Goal: Information Seeking & Learning: Learn about a topic

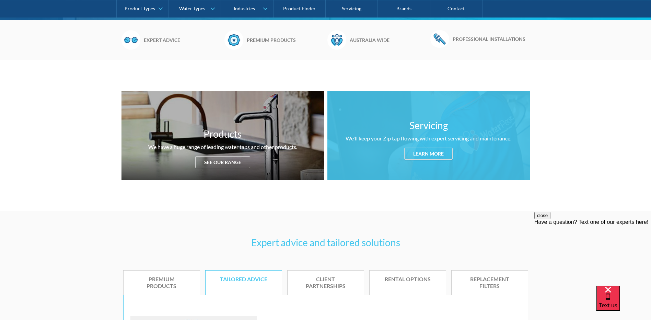
click at [424, 155] on div "Learn more" at bounding box center [428, 154] width 48 height 12
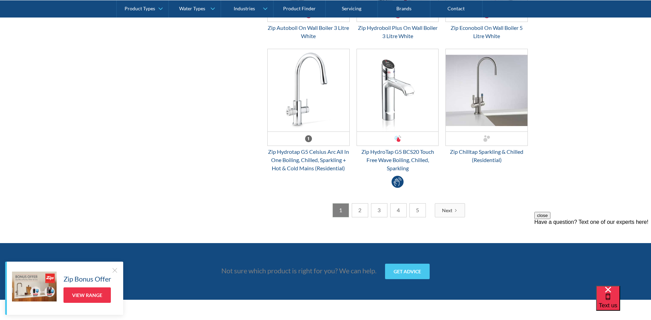
scroll to position [1776, 0]
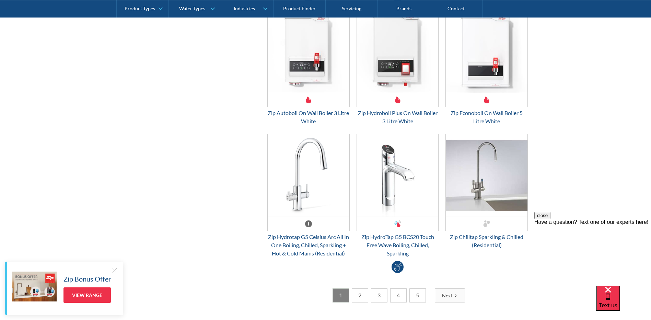
click at [360, 295] on link "2" at bounding box center [360, 295] width 16 height 14
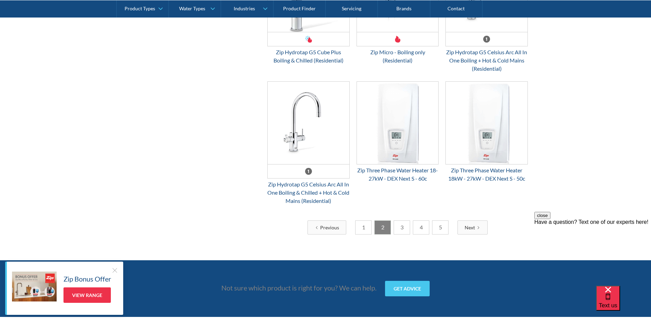
click at [401, 234] on link "3" at bounding box center [401, 227] width 16 height 14
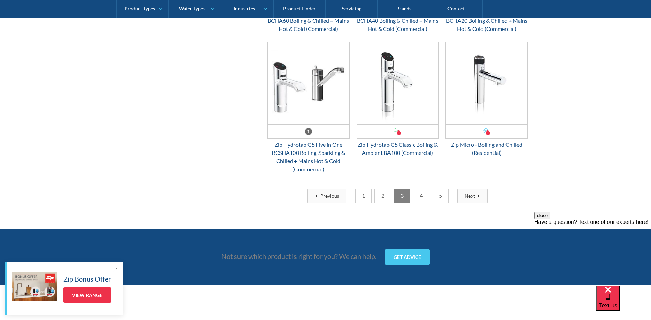
click at [418, 203] on link "4" at bounding box center [421, 196] width 16 height 14
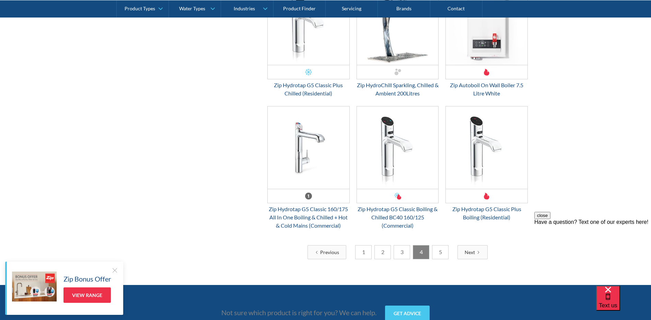
click at [440, 249] on link "5" at bounding box center [440, 252] width 16 height 14
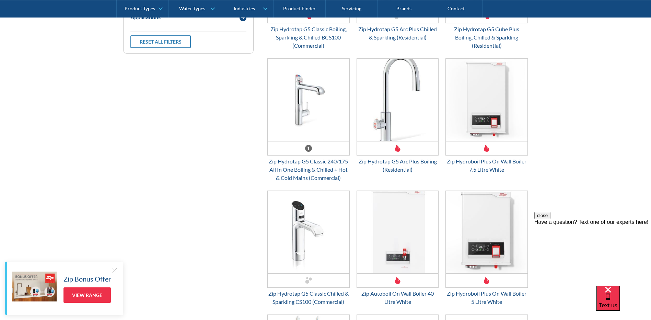
scroll to position [1021, 0]
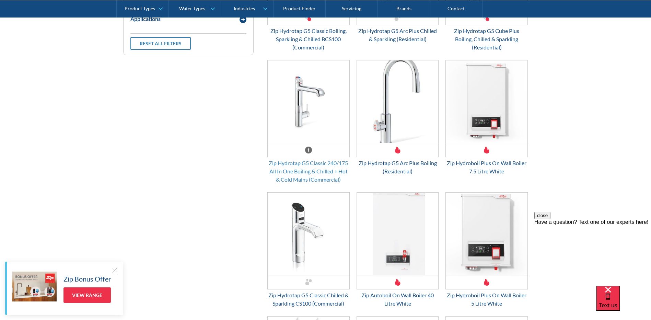
click at [296, 176] on div "Zip Hydrotap G5 Classic 240/175 All In One Boiling & Chilled + Hot & Cold Mains…" at bounding box center [308, 171] width 82 height 25
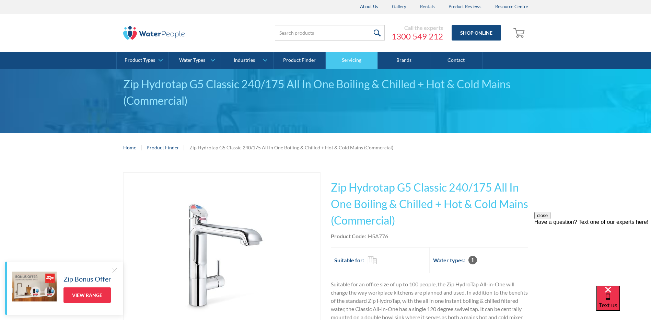
click at [359, 62] on link "Servicing" at bounding box center [352, 60] width 52 height 17
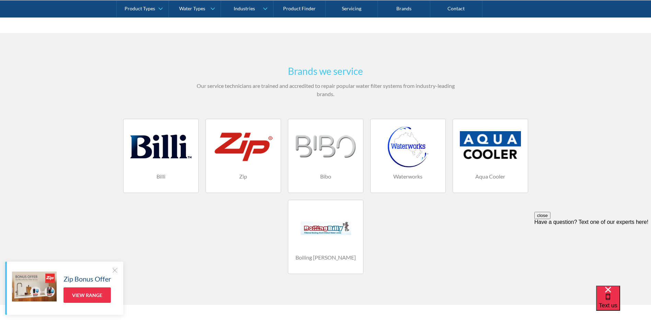
scroll to position [412, 0]
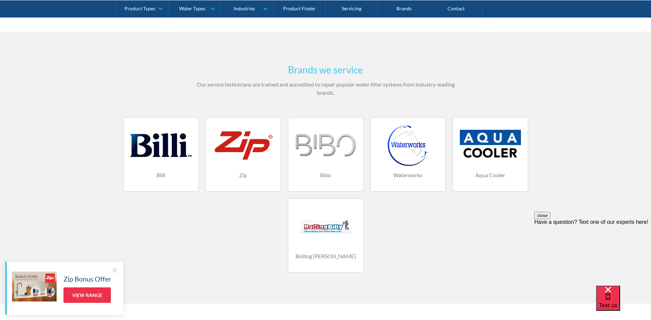
click at [152, 149] on div at bounding box center [160, 145] width 61 height 41
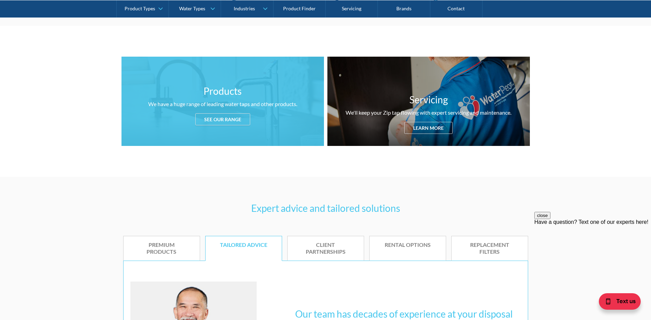
click at [219, 118] on div "See our range" at bounding box center [222, 119] width 55 height 12
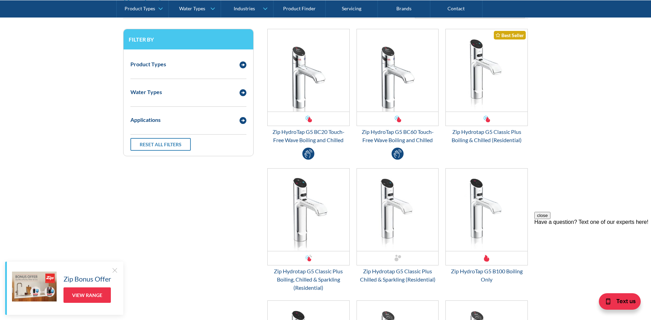
scroll to position [908, 0]
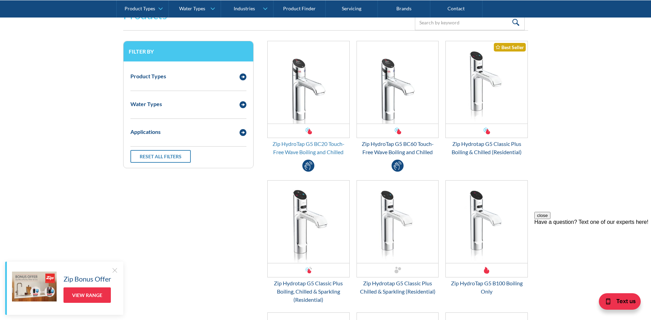
click at [304, 151] on div "Zip HydroTap G5 BC20 Touch-Free Wave Boiling and Chilled" at bounding box center [308, 148] width 82 height 16
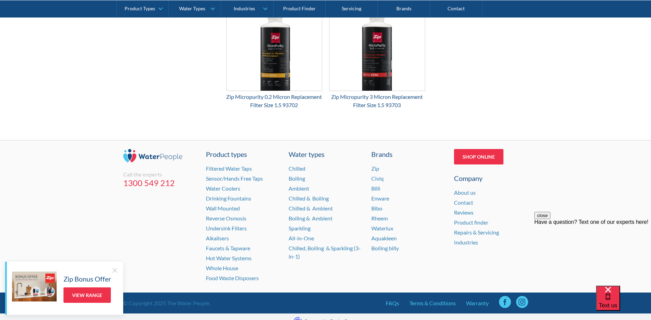
scroll to position [961, 0]
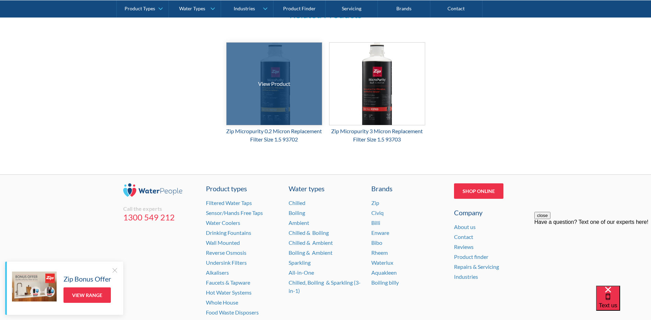
click at [267, 80] on div "View Product" at bounding box center [274, 84] width 32 height 8
